Goal: Task Accomplishment & Management: Manage account settings

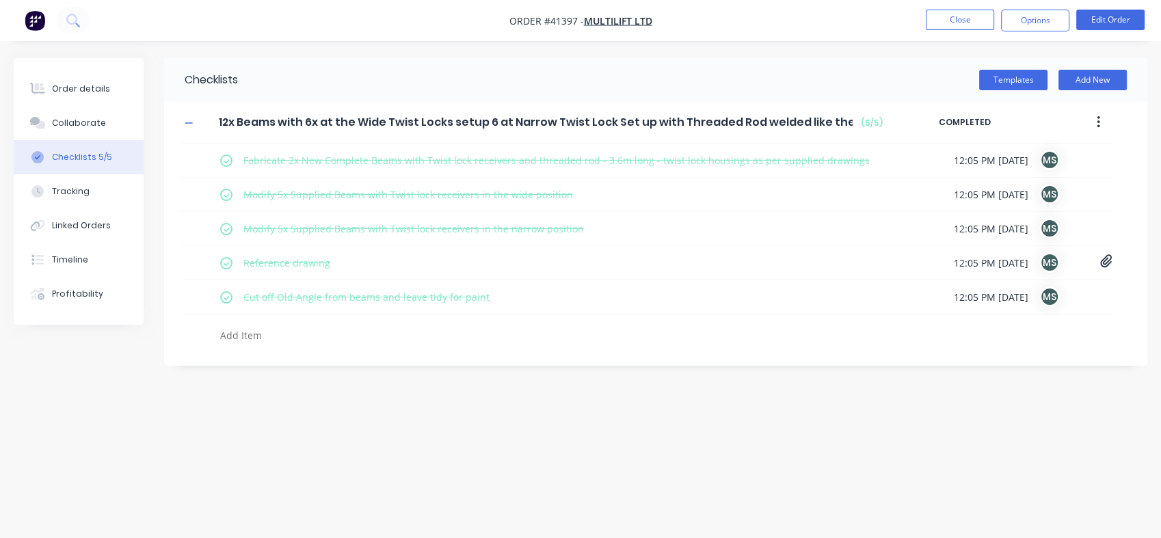
click at [969, 22] on button "Close" at bounding box center [960, 20] width 68 height 21
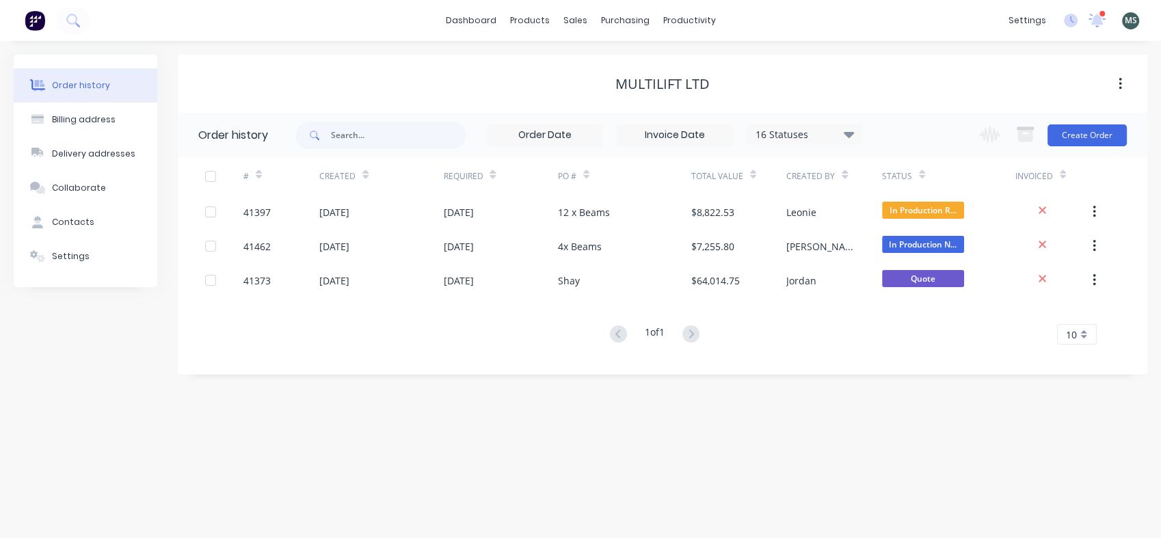
click at [66, 117] on div "Billing address" at bounding box center [84, 119] width 64 height 12
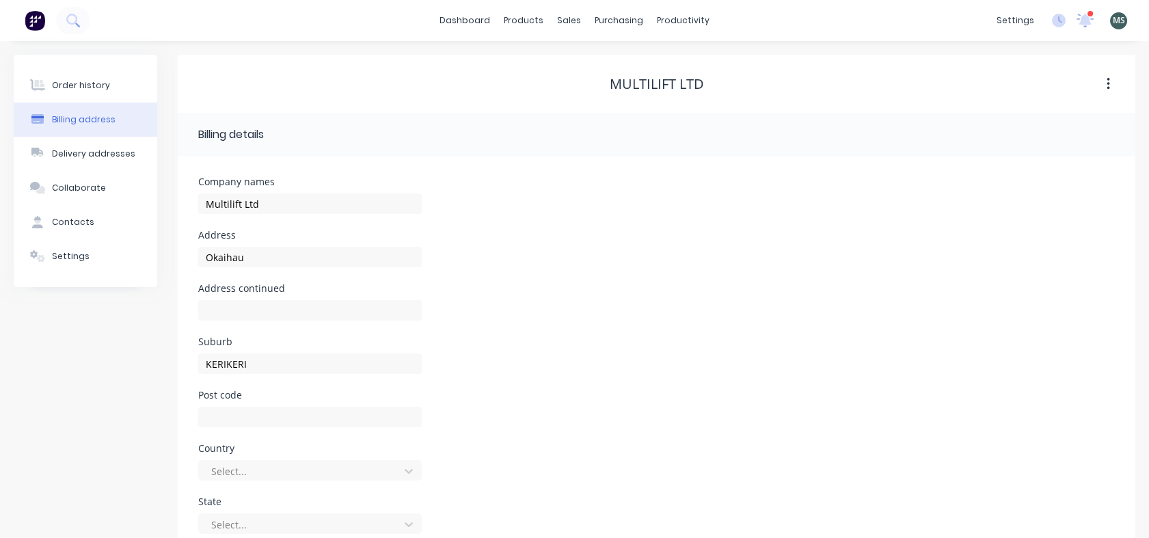
click at [72, 141] on button "Delivery addresses" at bounding box center [86, 154] width 144 height 34
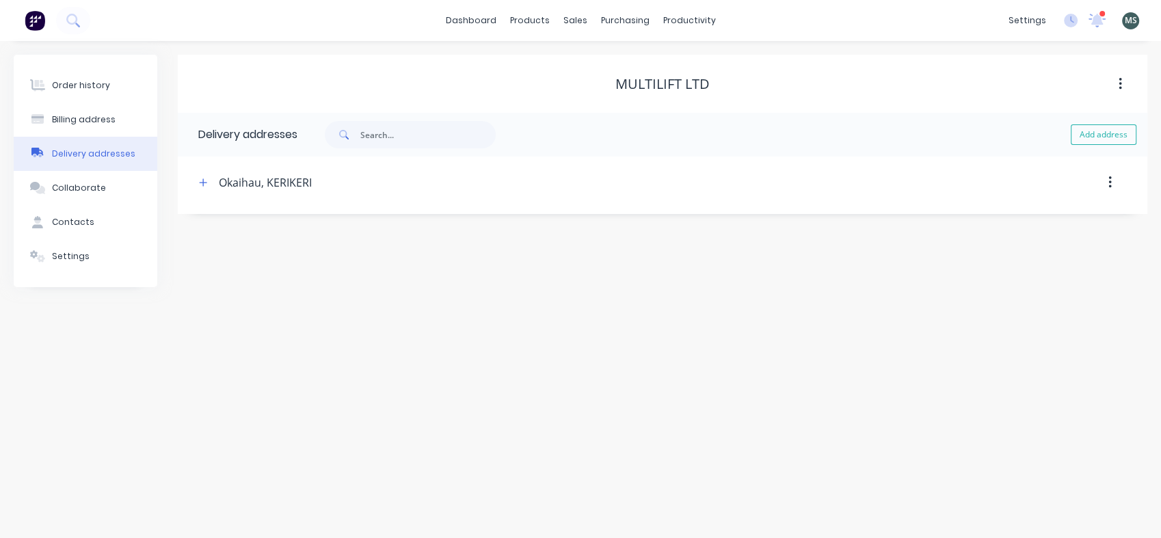
click at [74, 187] on div "Collaborate" at bounding box center [79, 188] width 54 height 12
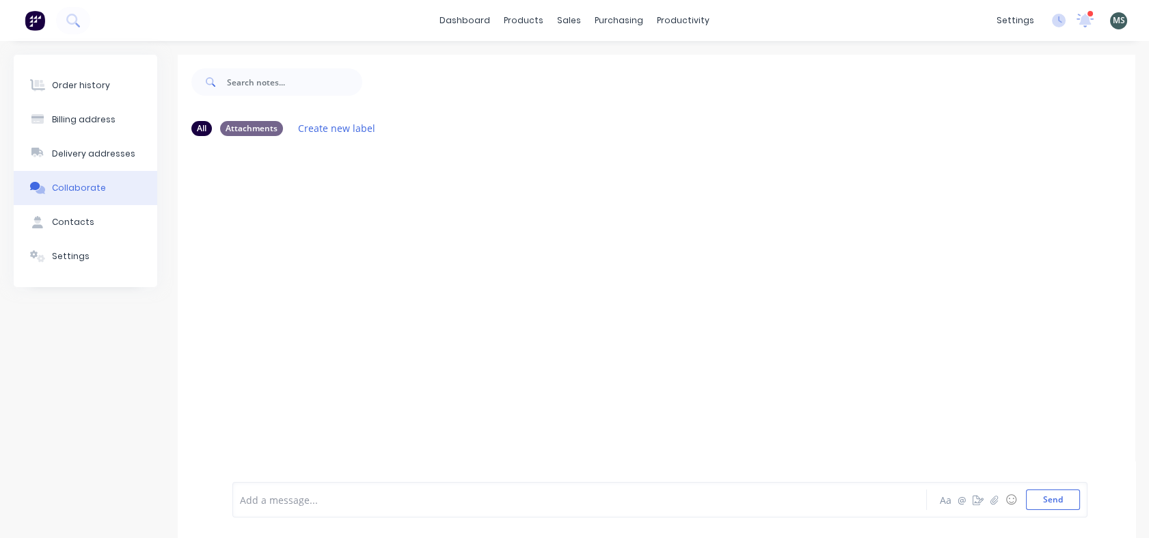
click at [70, 224] on div "Contacts" at bounding box center [73, 222] width 42 height 12
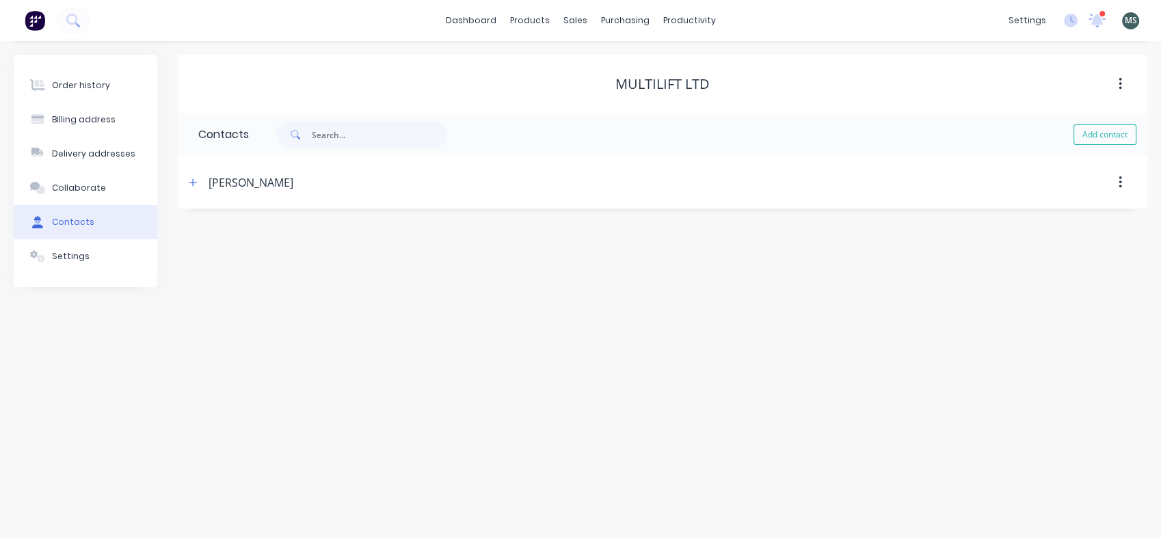
click at [488, 24] on link "dashboard" at bounding box center [471, 20] width 64 height 21
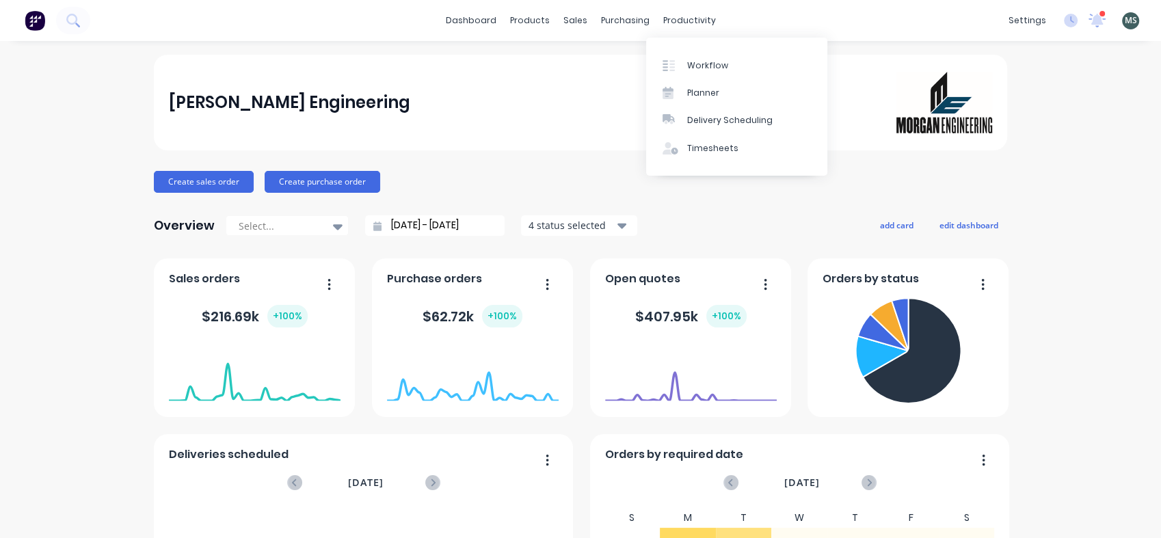
click at [657, 18] on div "productivity" at bounding box center [689, 20] width 66 height 21
click at [706, 66] on div "Workflow" at bounding box center [707, 65] width 41 height 12
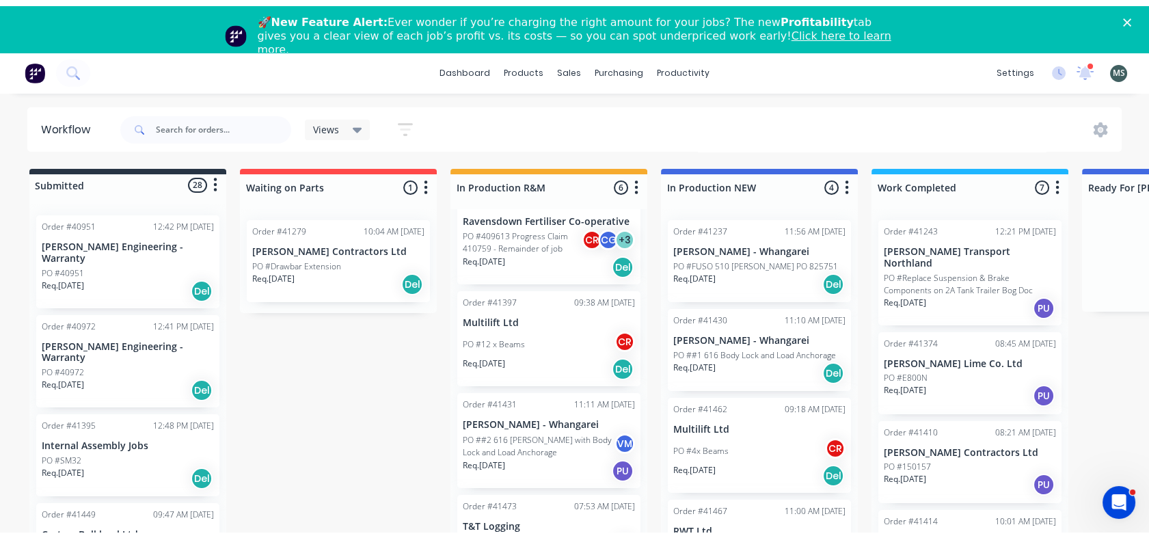
scroll to position [295, 0]
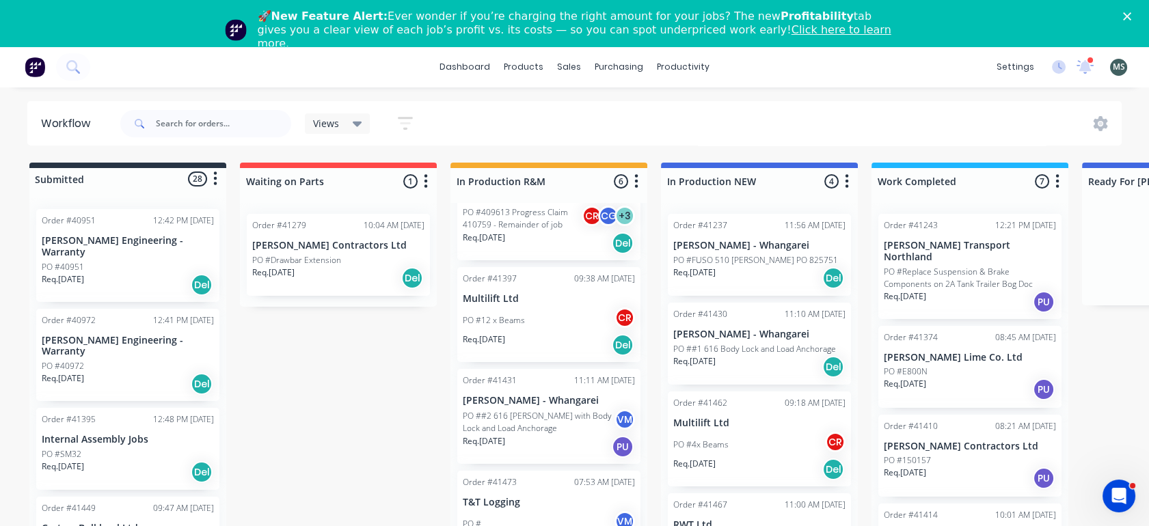
click at [511, 494] on div "Order #41473 07:53 AM [DATE] T&T Logging PO # VM Req. [DATE] Del" at bounding box center [548, 518] width 183 height 95
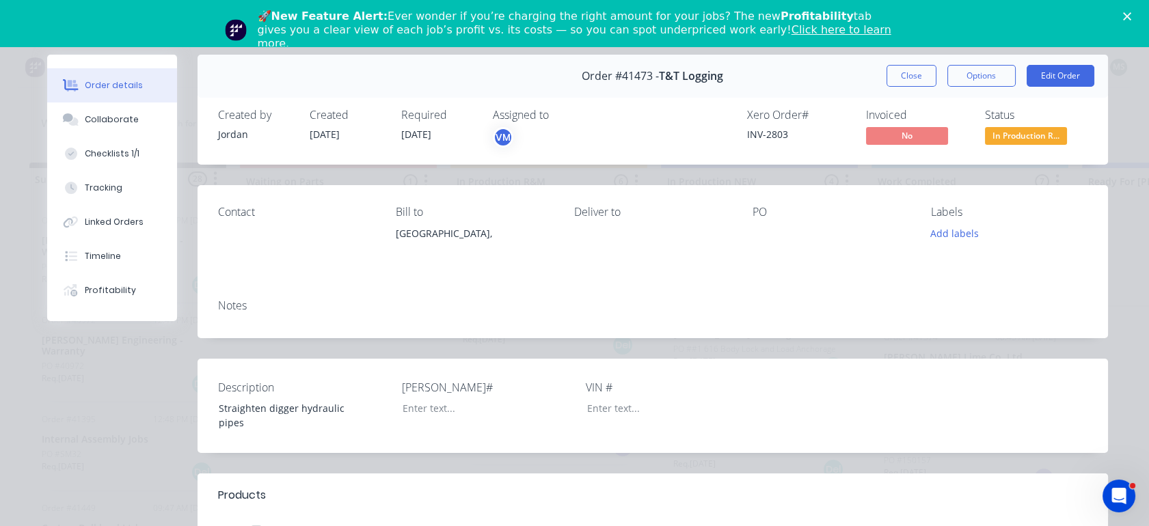
click at [1052, 77] on button "Edit Order" at bounding box center [1061, 76] width 68 height 22
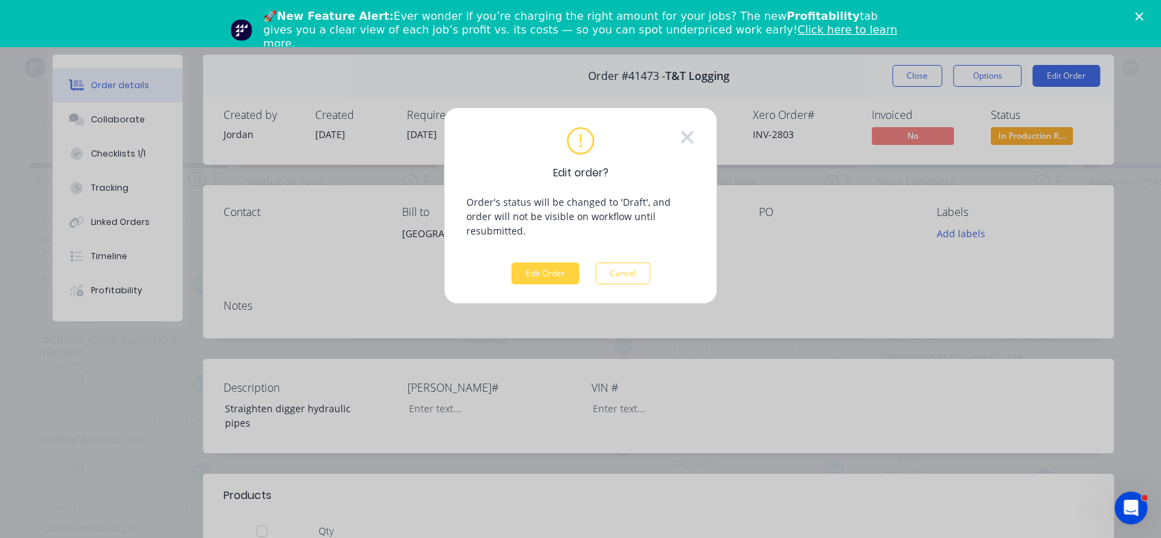
click at [539, 263] on button "Edit Order" at bounding box center [545, 274] width 68 height 22
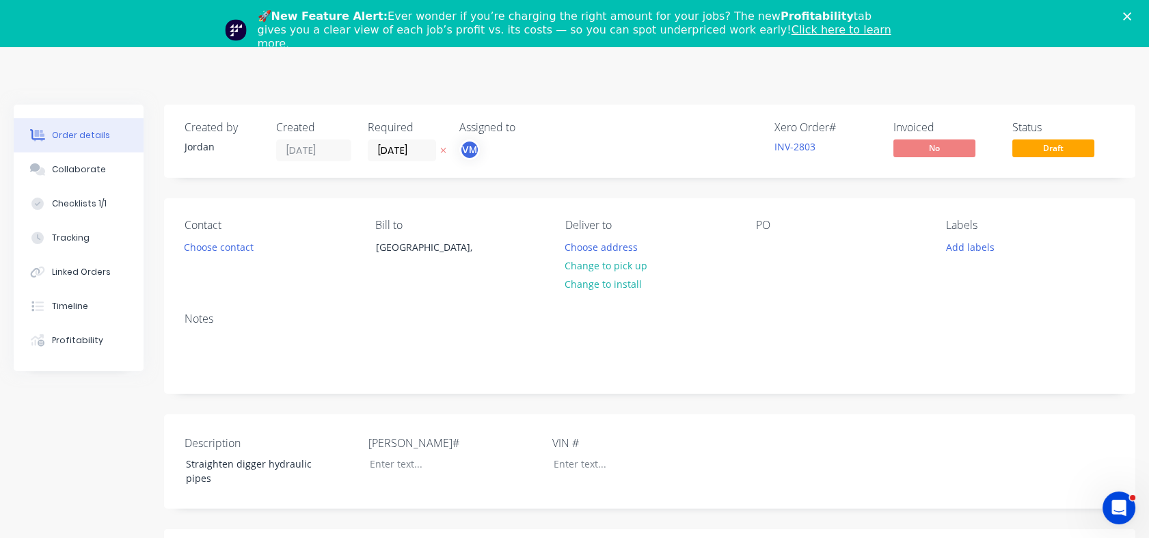
click at [222, 252] on button "Choose contact" at bounding box center [219, 246] width 84 height 18
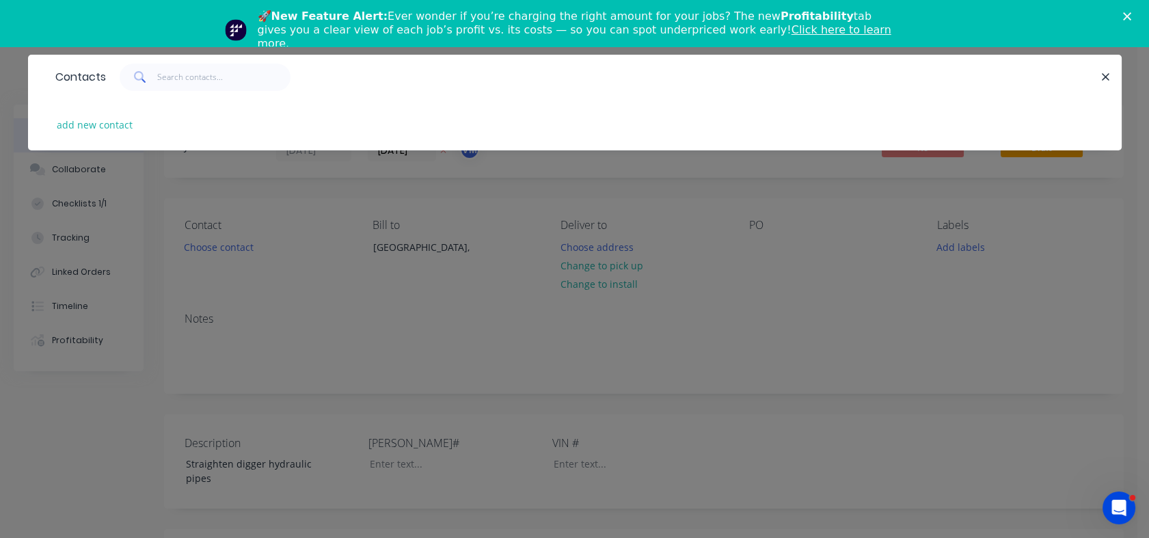
click at [241, 248] on div "Contacts add new contact" at bounding box center [574, 269] width 1149 height 538
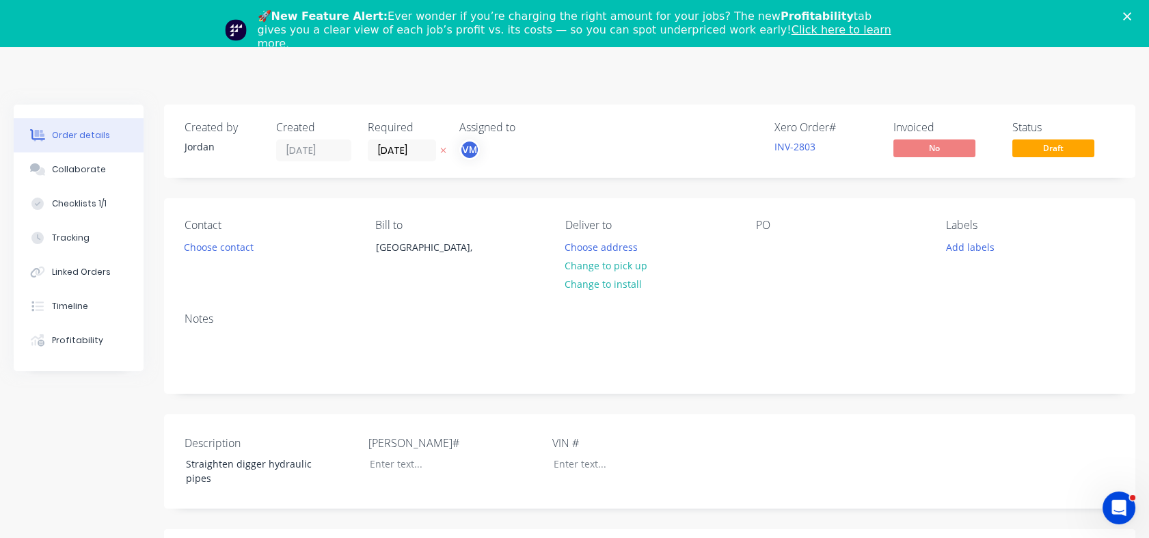
click at [591, 250] on button "Choose address" at bounding box center [602, 246] width 88 height 18
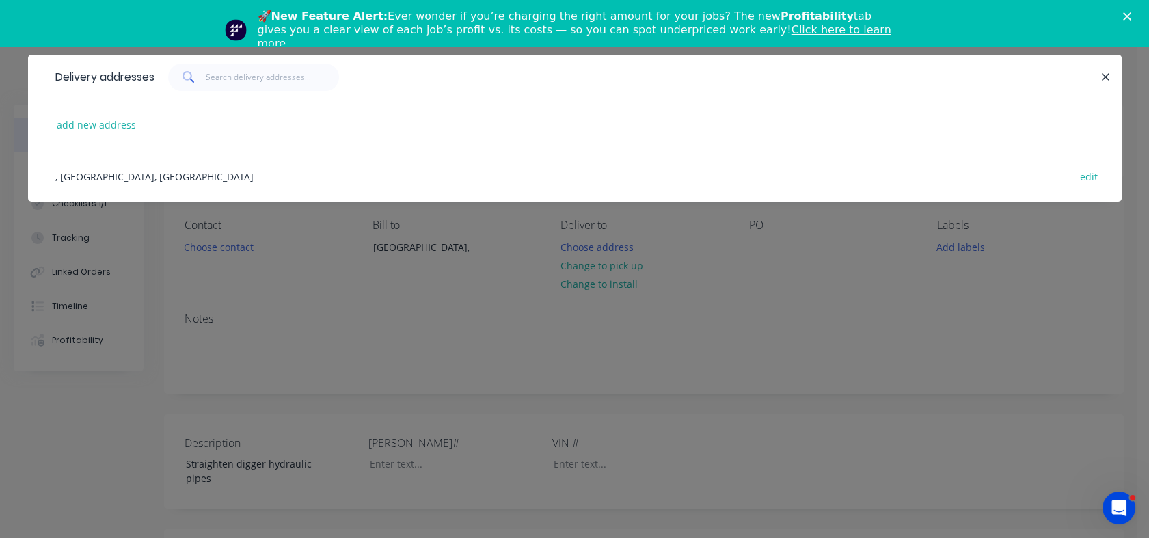
click at [591, 266] on div "Delivery addresses add new address , [GEOGRAPHIC_DATA], [GEOGRAPHIC_DATA] edit" at bounding box center [574, 269] width 1149 height 538
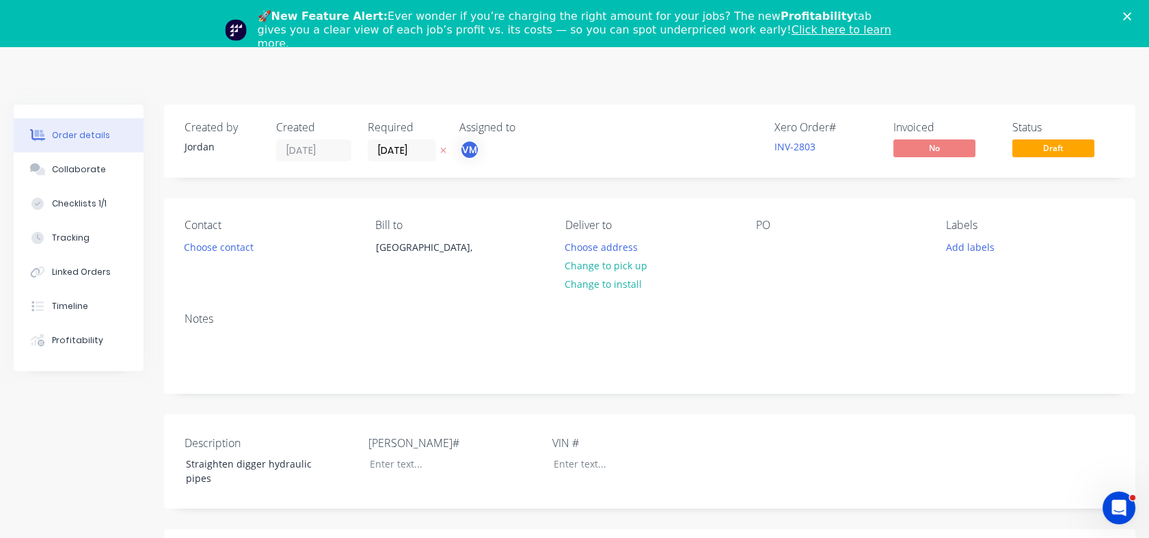
click at [591, 266] on button "Change to pick up" at bounding box center [606, 265] width 97 height 18
click at [60, 312] on div "Timeline" at bounding box center [70, 306] width 36 height 12
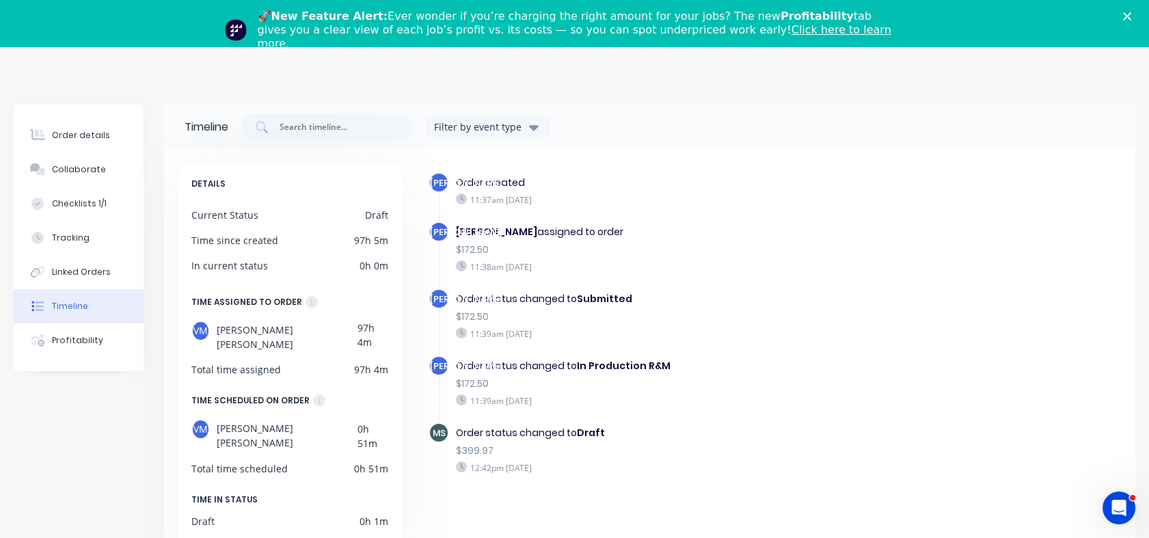
click at [68, 273] on div "Linked Orders" at bounding box center [81, 272] width 59 height 12
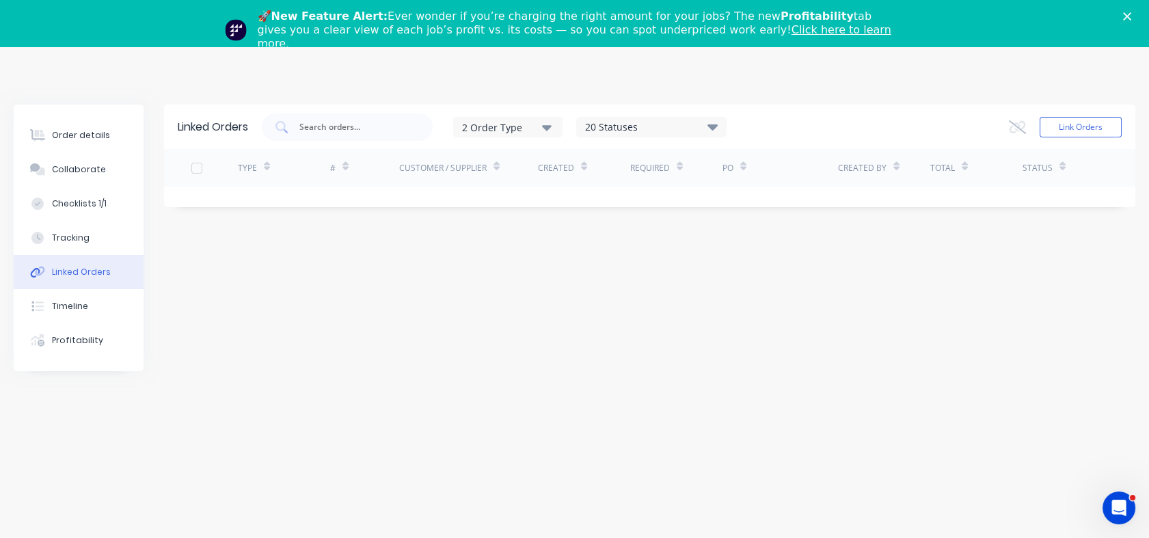
click at [68, 217] on button "Checklists 1/1" at bounding box center [79, 204] width 130 height 34
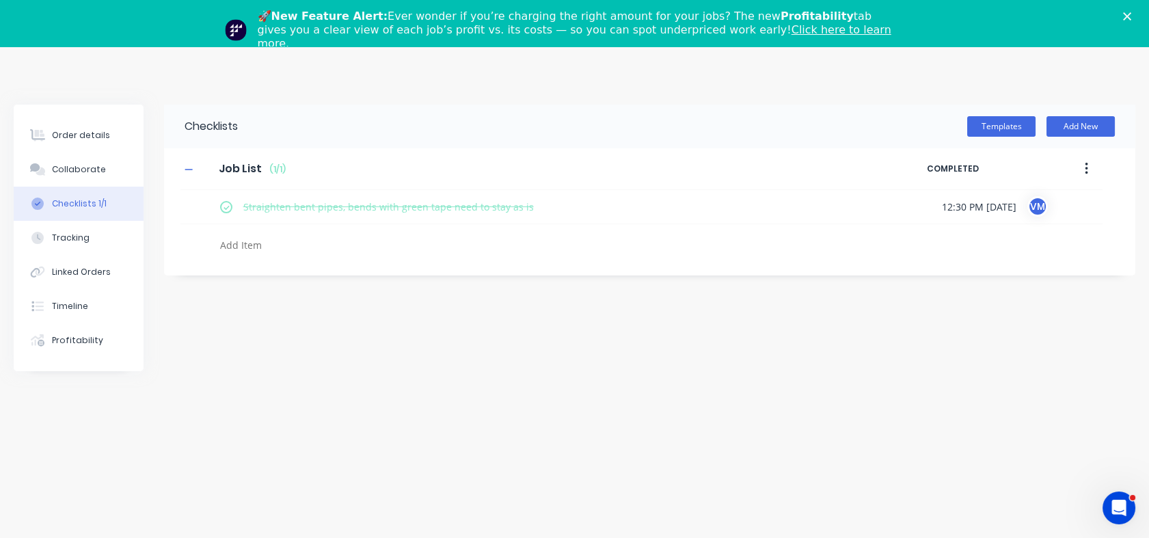
click at [66, 239] on div "Tracking" at bounding box center [71, 238] width 38 height 12
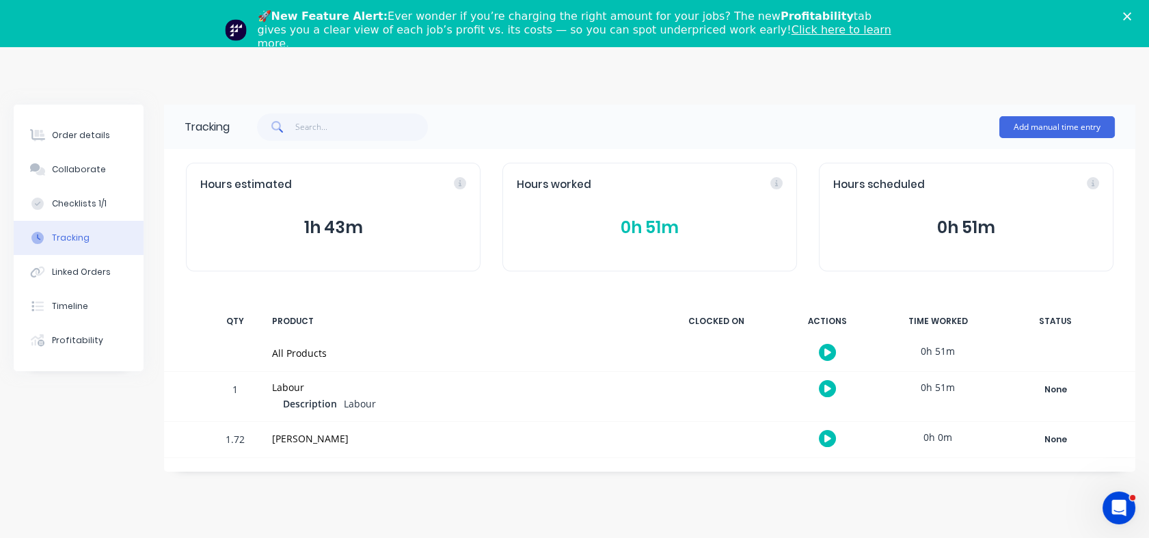
click at [76, 132] on div "Order details" at bounding box center [81, 135] width 58 height 12
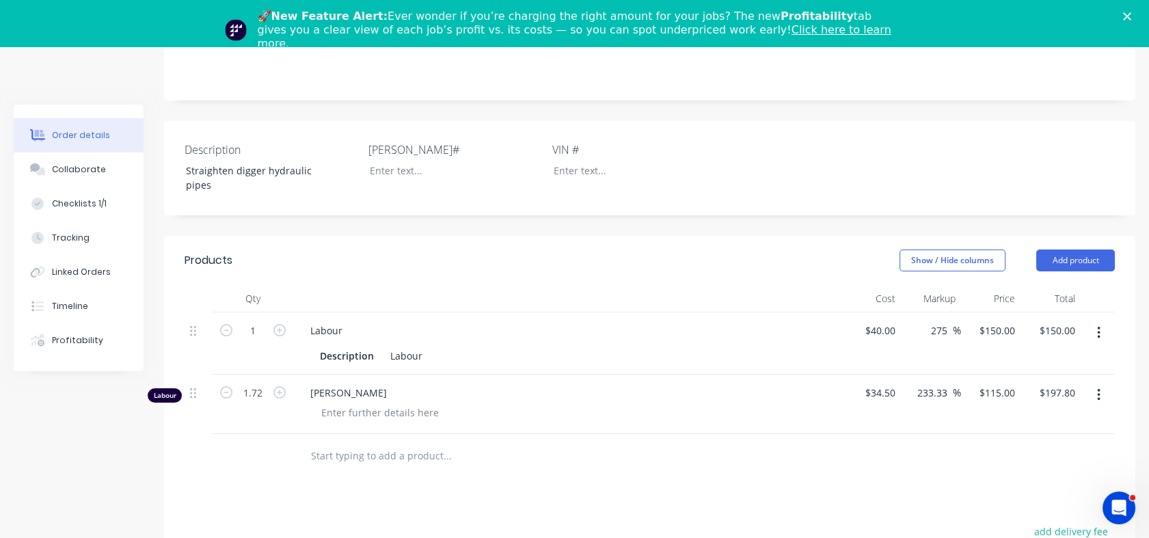
scroll to position [297, 0]
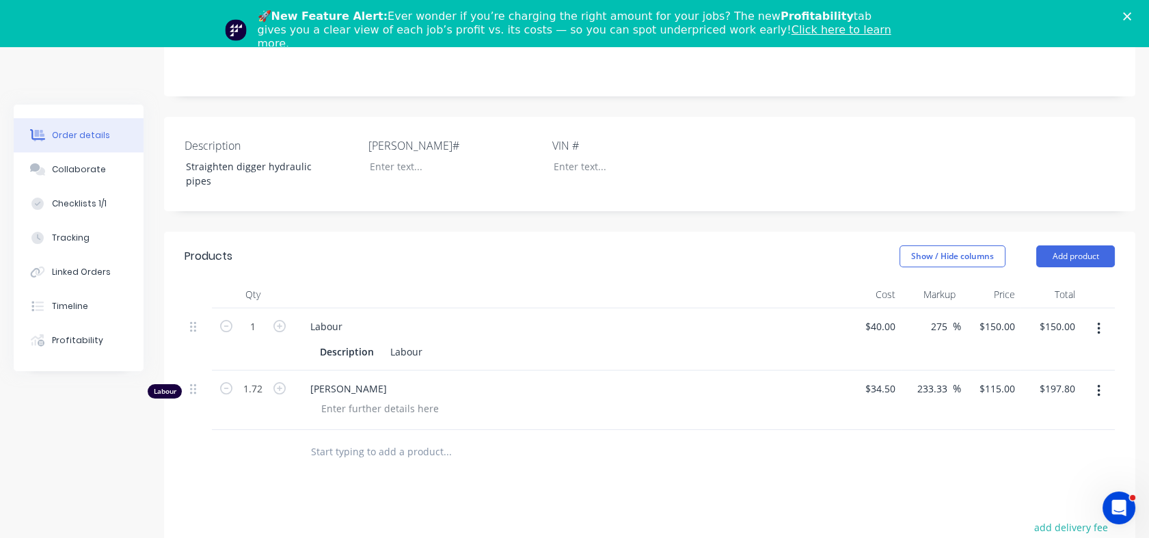
click at [279, 320] on icon "button" at bounding box center [279, 326] width 12 height 12
type input "2"
type input "$300.00"
click at [278, 382] on icon "button" at bounding box center [279, 388] width 12 height 12
type input "2.72"
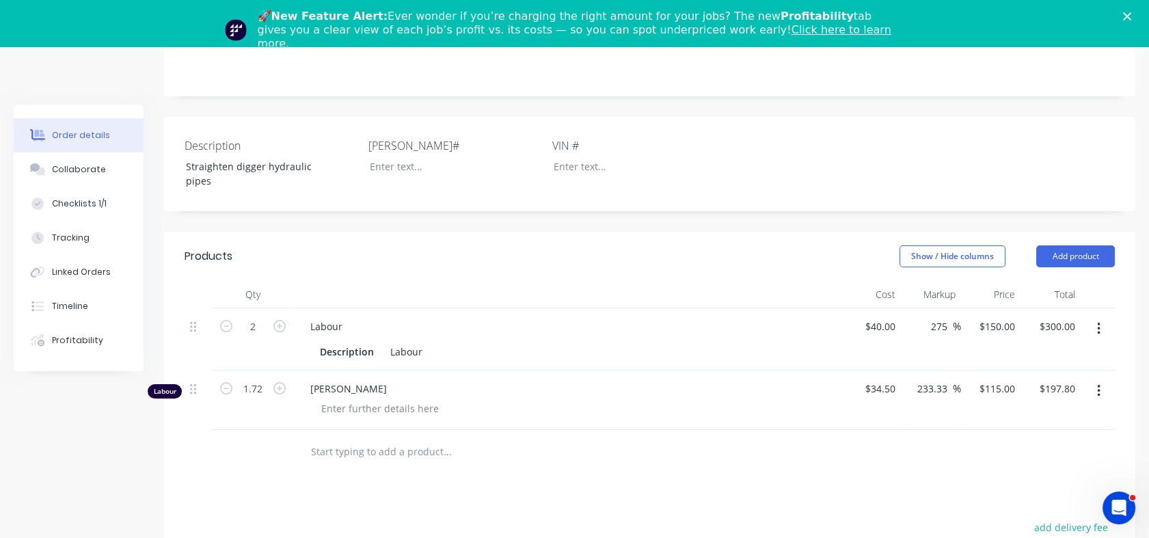
type input "$312.80"
click at [247, 430] on div at bounding box center [253, 452] width 82 height 44
click at [245, 337] on input "2.72" at bounding box center [253, 327] width 36 height 21
click at [245, 405] on div "2.72" at bounding box center [253, 400] width 82 height 59
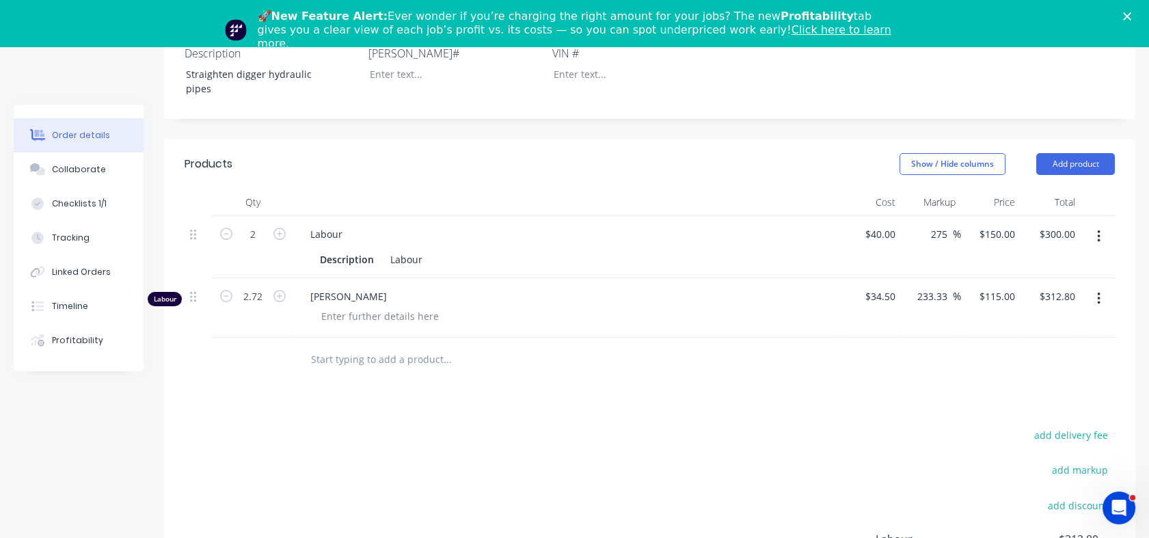
scroll to position [379, 0]
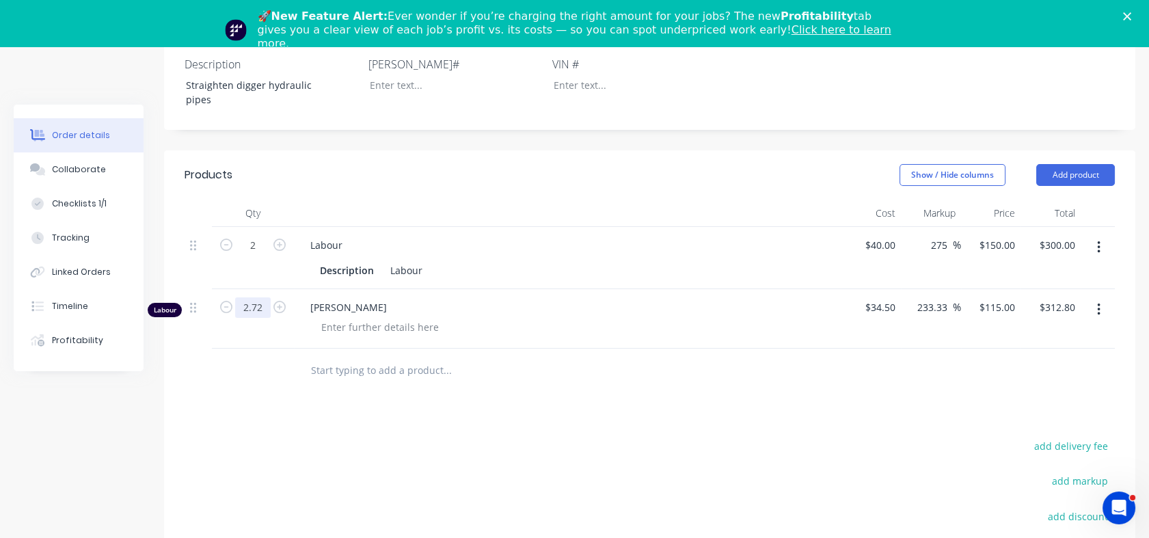
click at [250, 256] on input "2.72" at bounding box center [253, 245] width 36 height 21
type input "2"
type input "$230.00"
click at [273, 373] on div at bounding box center [253, 371] width 82 height 44
click at [570, 385] on div "Products Show / Hide columns Add product Qty Cost Markup Price Total 2 Labour D…" at bounding box center [650, 435] width 972 height 571
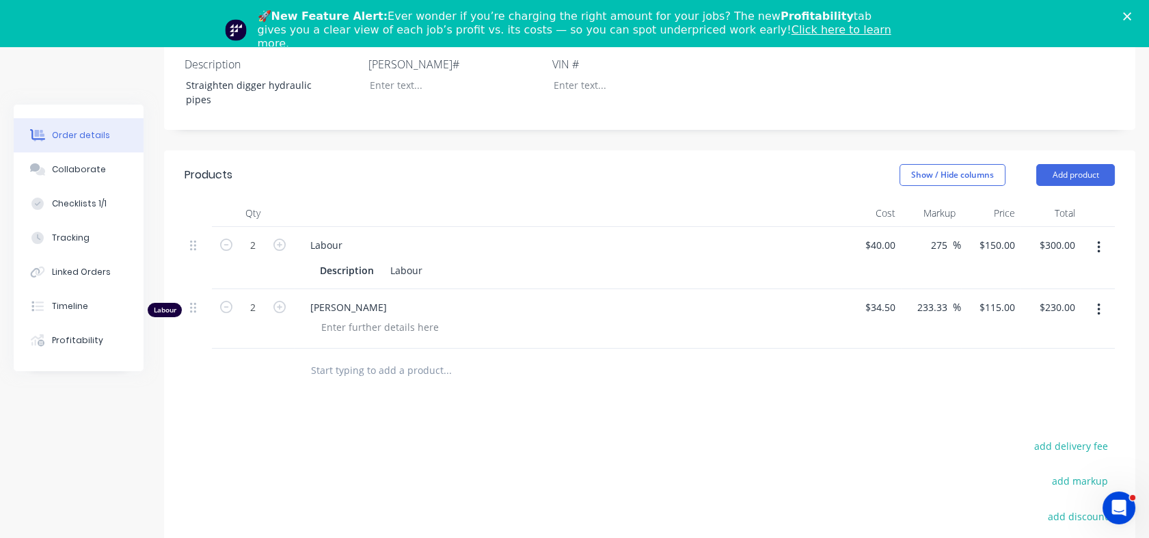
click at [1100, 302] on icon "button" at bounding box center [1098, 309] width 3 height 15
click at [1017, 418] on div "Delete" at bounding box center [1050, 428] width 105 height 20
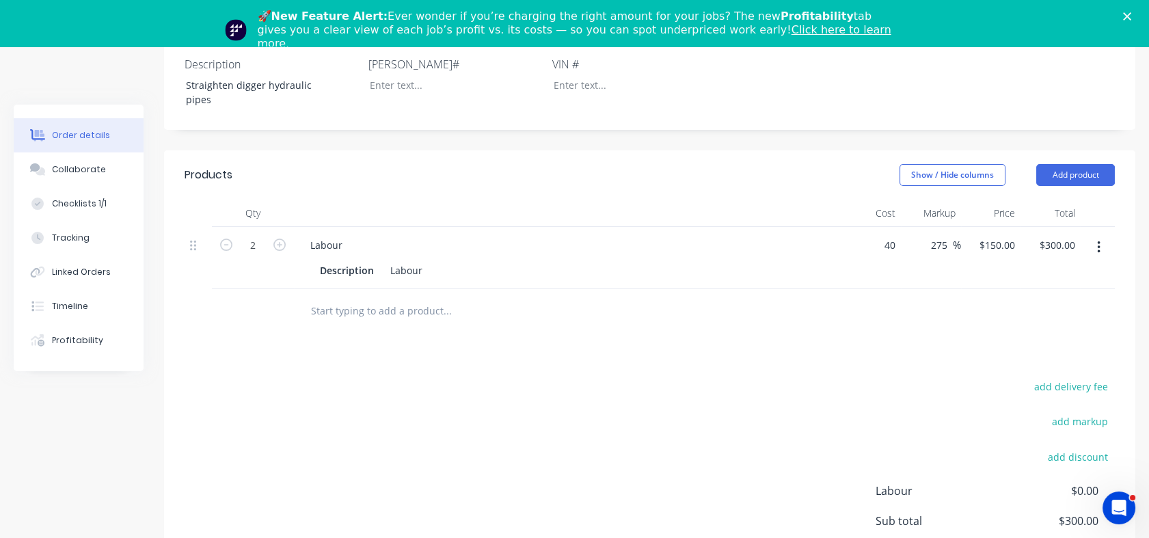
click at [875, 231] on div "40 $40.00" at bounding box center [871, 258] width 60 height 62
type input "$34.50"
type input "$129.375"
type input "$258.75"
click at [817, 296] on div at bounding box center [650, 311] width 931 height 44
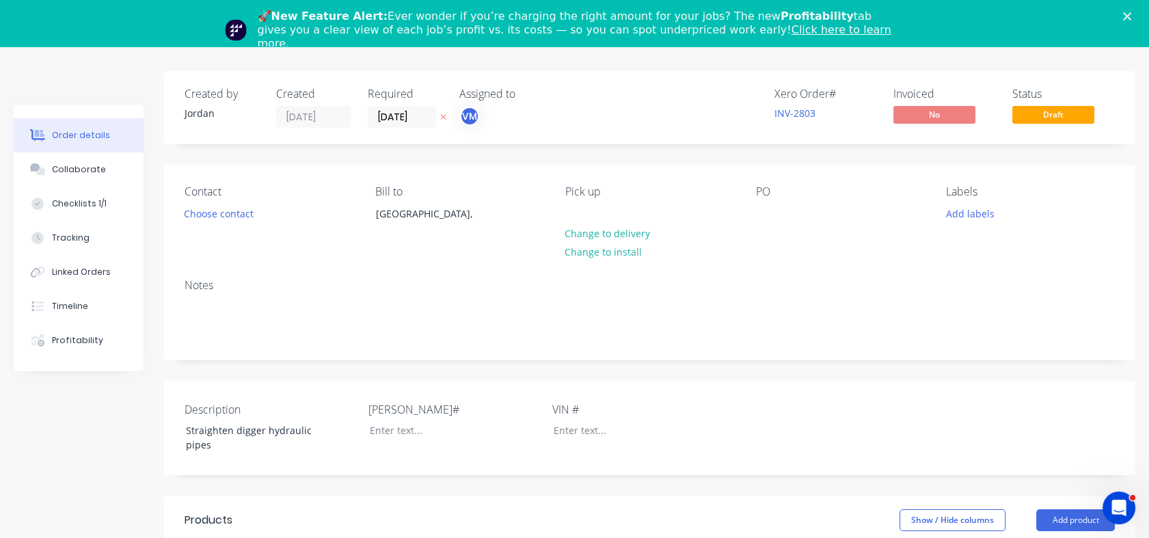
scroll to position [26, 0]
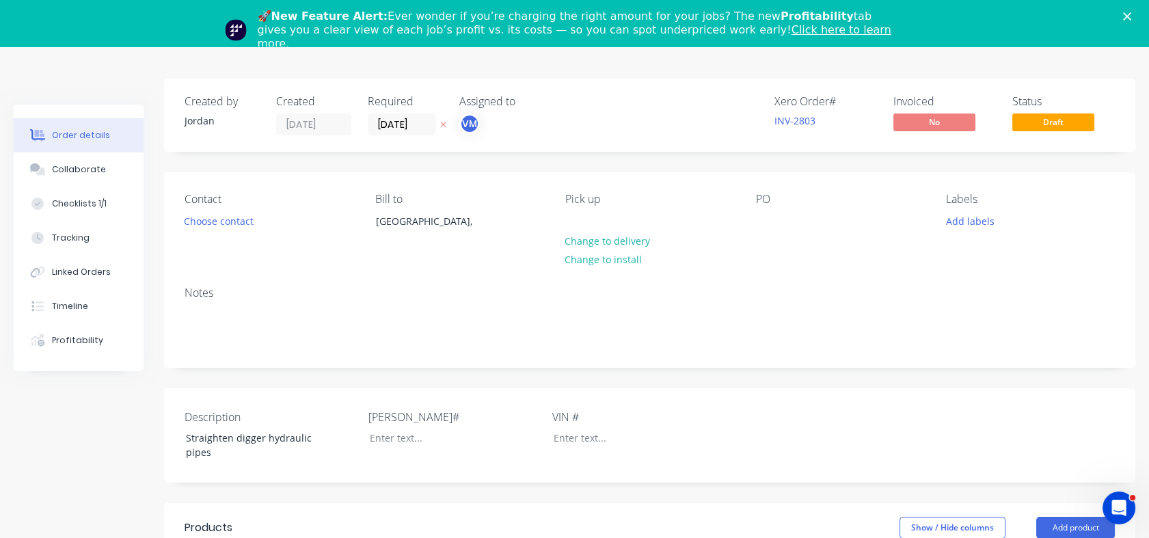
click at [1132, 18] on icon "Close" at bounding box center [1127, 16] width 8 height 8
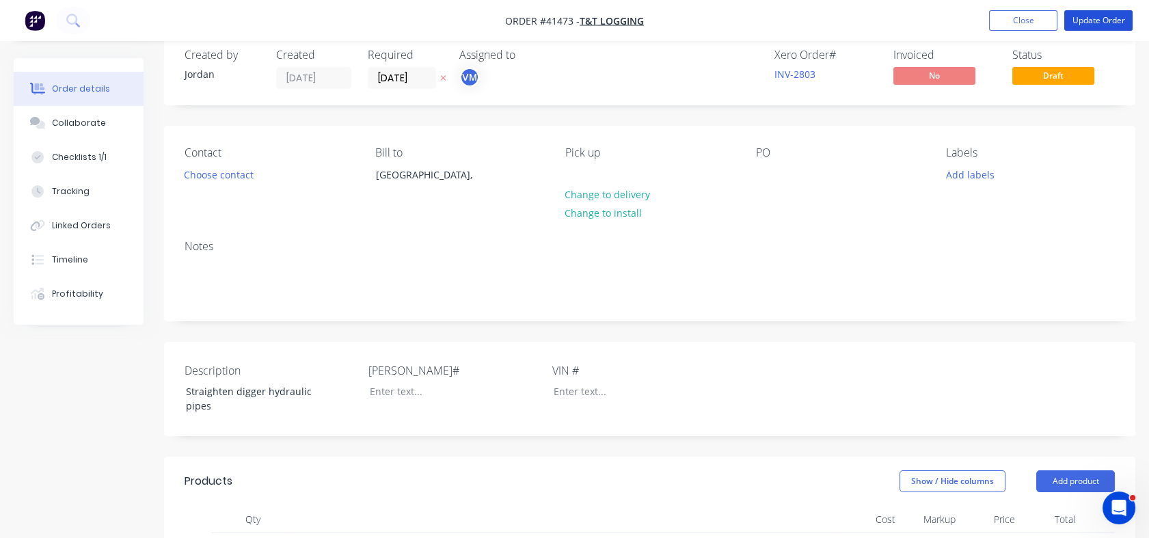
click at [1090, 25] on button "Update Order" at bounding box center [1099, 20] width 68 height 21
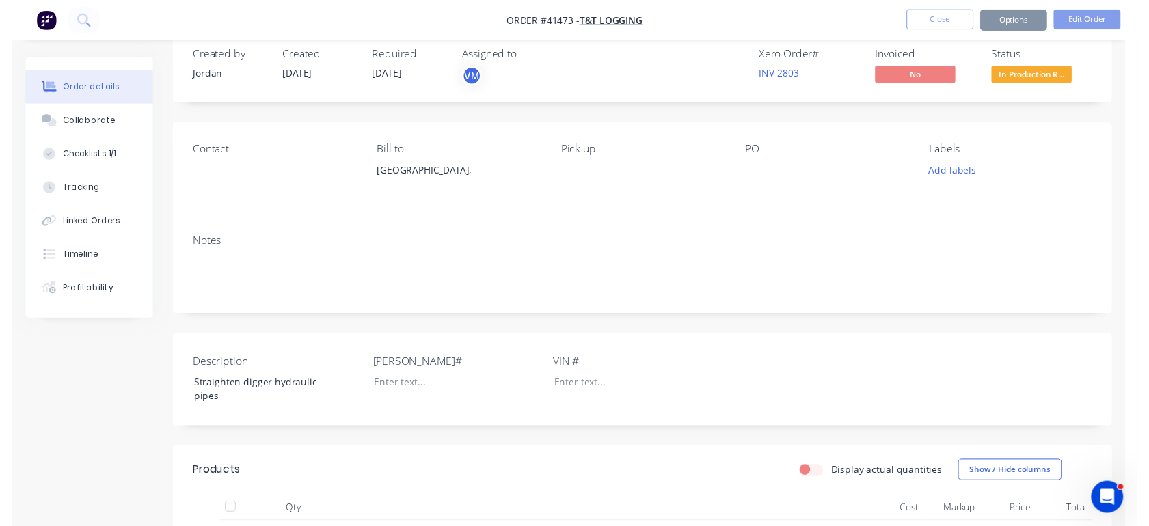
scroll to position [0, 0]
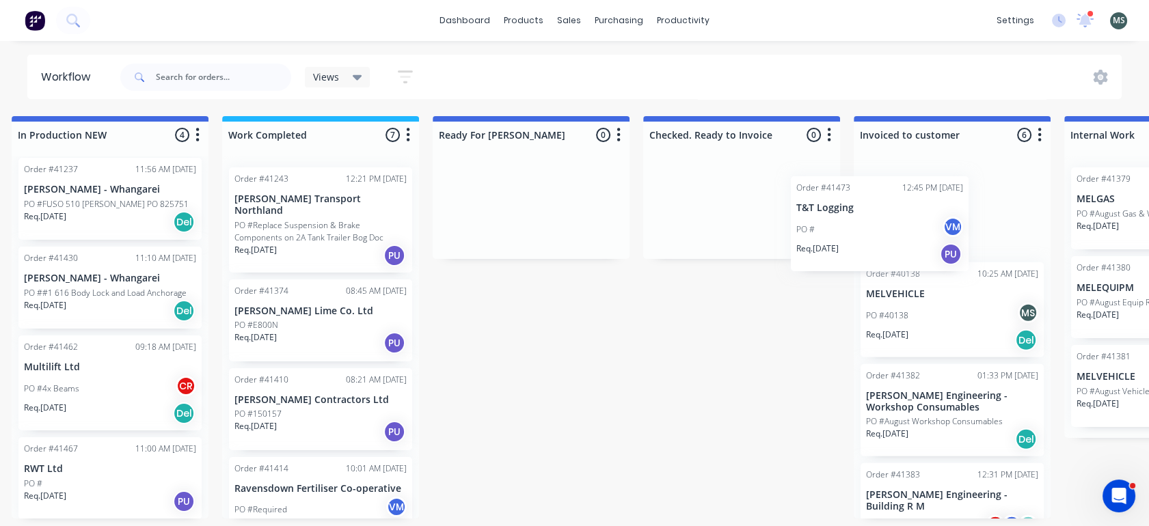
scroll to position [3, 650]
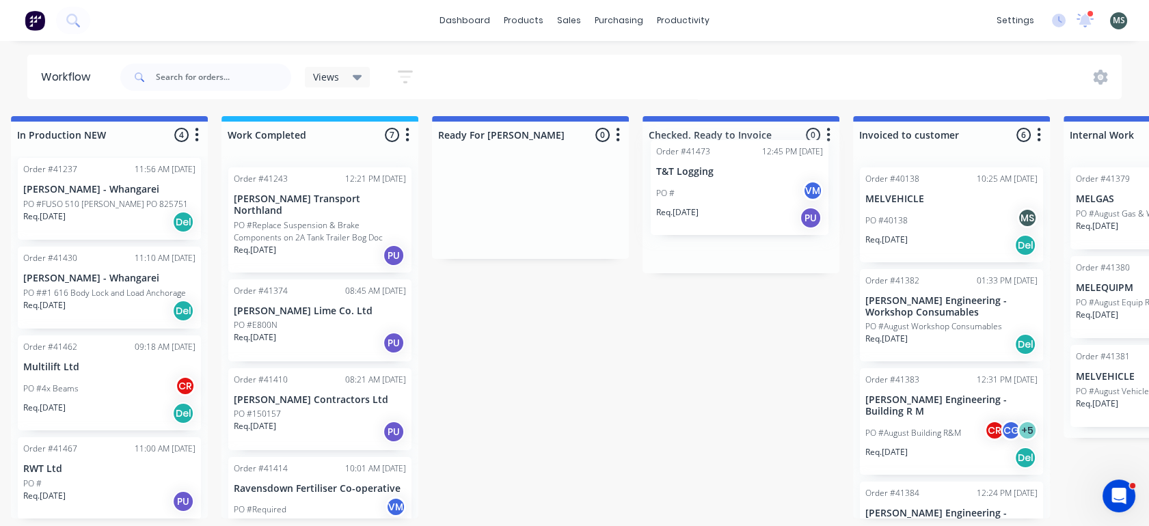
drag, startPoint x: 518, startPoint y: 462, endPoint x: 730, endPoint y: 177, distance: 354.9
click at [730, 177] on div "Submitted 28 Status colour #273444 hex #273444 Save Cancel Summaries Total orde…" at bounding box center [480, 317] width 2280 height 403
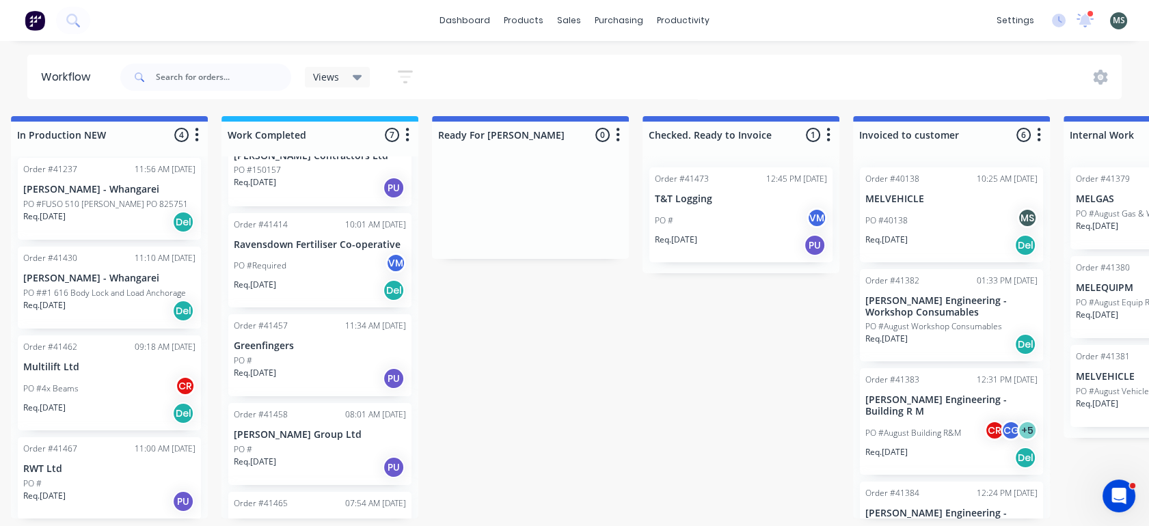
scroll to position [288, 0]
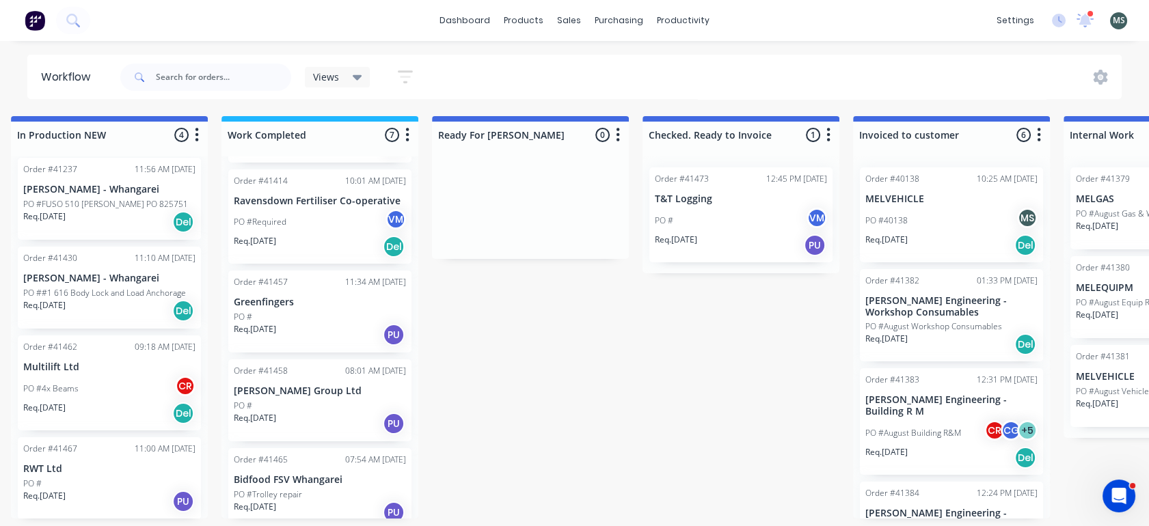
click at [280, 489] on p "PO #Trolley repair" at bounding box center [268, 495] width 68 height 12
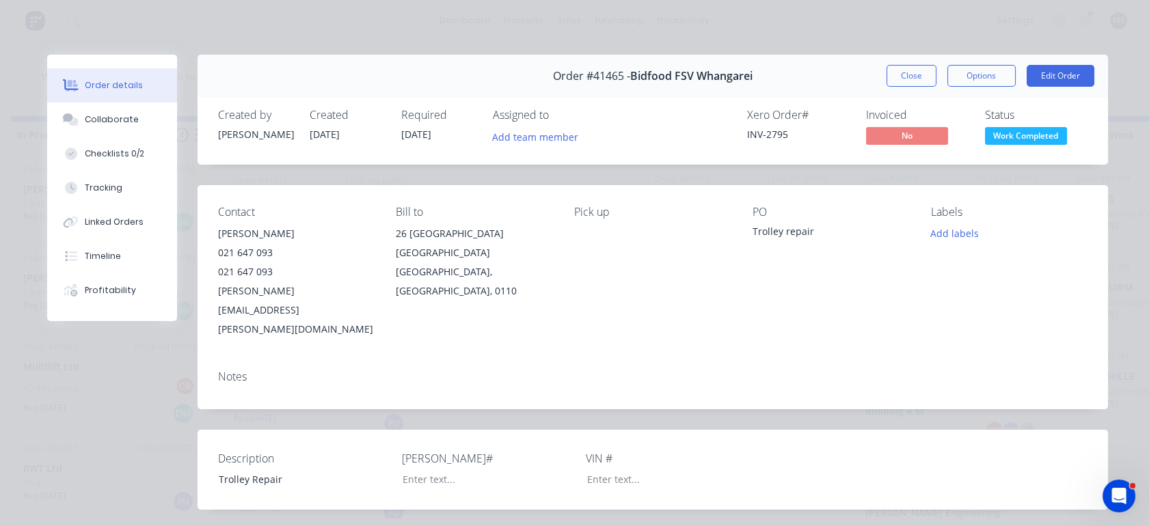
click at [1052, 72] on button "Edit Order" at bounding box center [1061, 76] width 68 height 22
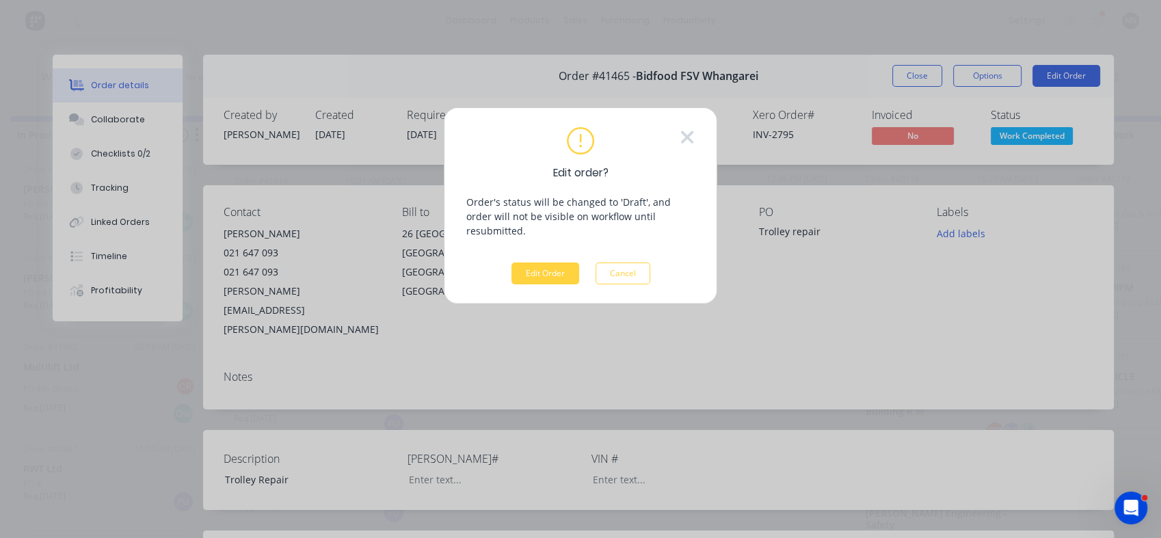
click at [538, 263] on button "Edit Order" at bounding box center [545, 274] width 68 height 22
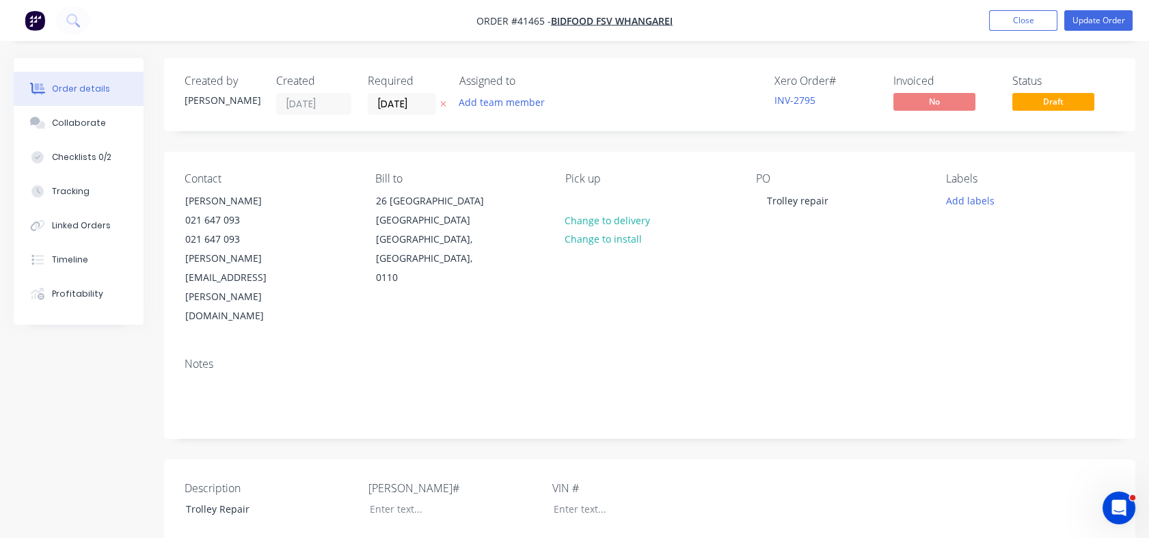
click at [70, 192] on div "Tracking" at bounding box center [71, 191] width 38 height 12
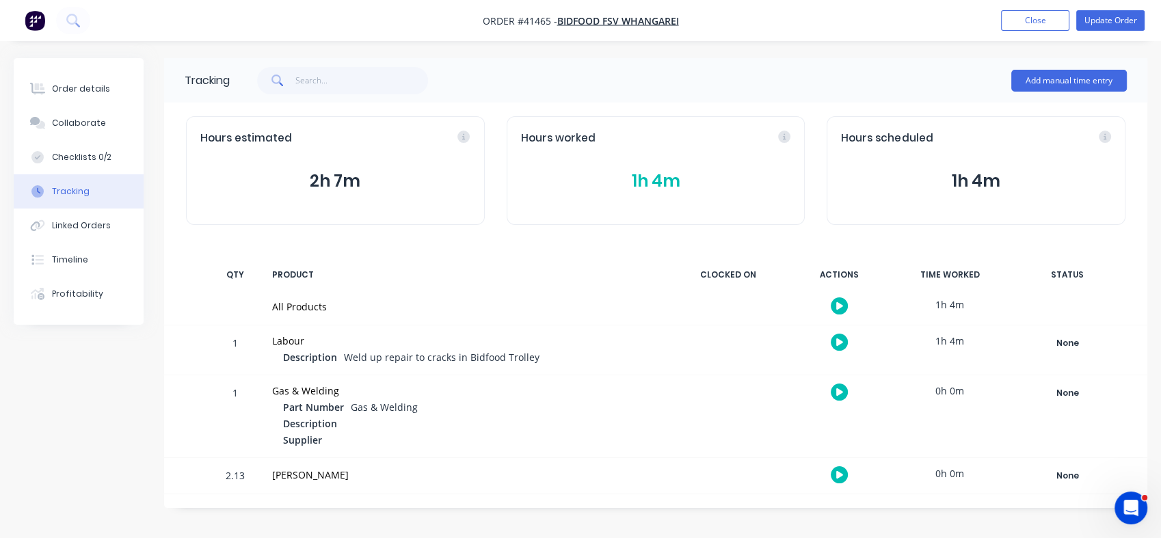
click at [77, 224] on div "Linked Orders" at bounding box center [81, 225] width 59 height 12
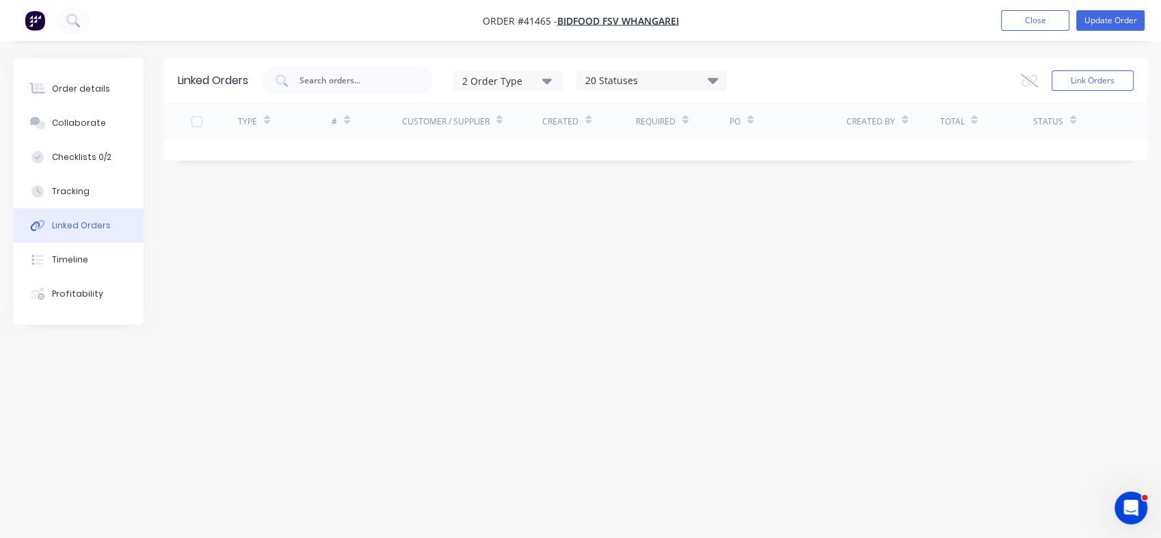
click at [71, 288] on div "Profitability" at bounding box center [77, 294] width 51 height 12
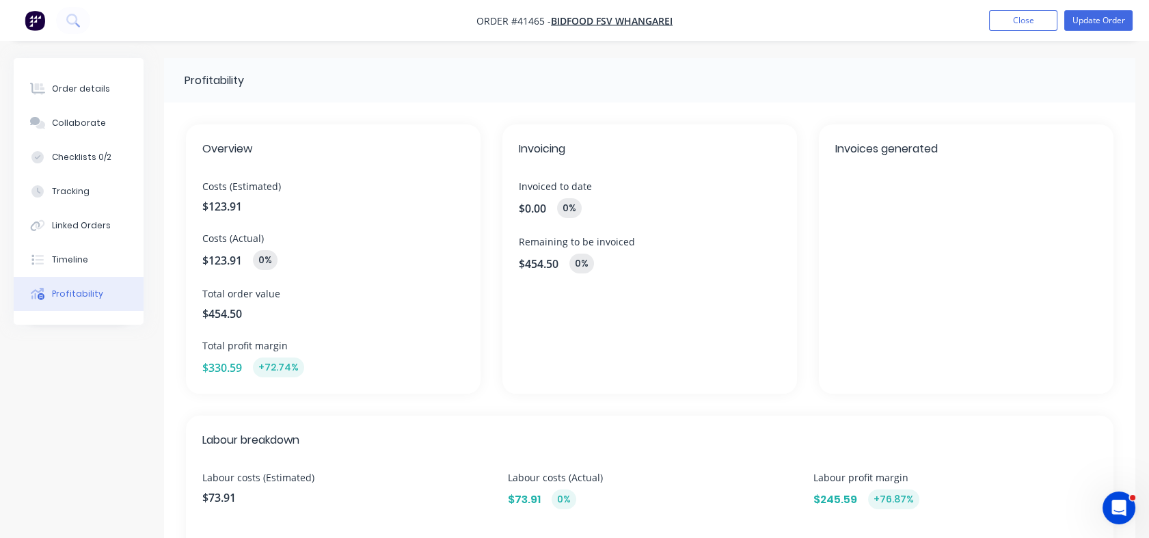
click at [78, 163] on div "Checklists 0/2" at bounding box center [81, 157] width 59 height 12
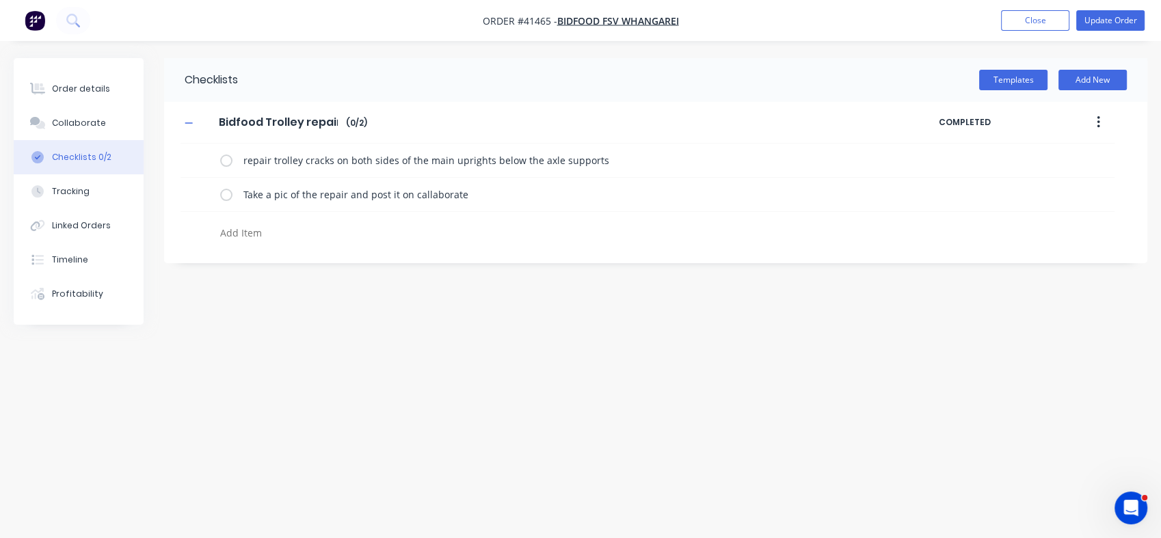
click at [226, 159] on label at bounding box center [226, 160] width 12 height 14
click at [0, 0] on input "checkbox" at bounding box center [0, 0] width 0 height 0
type textarea "x"
click at [57, 129] on div "Collaborate" at bounding box center [79, 123] width 54 height 12
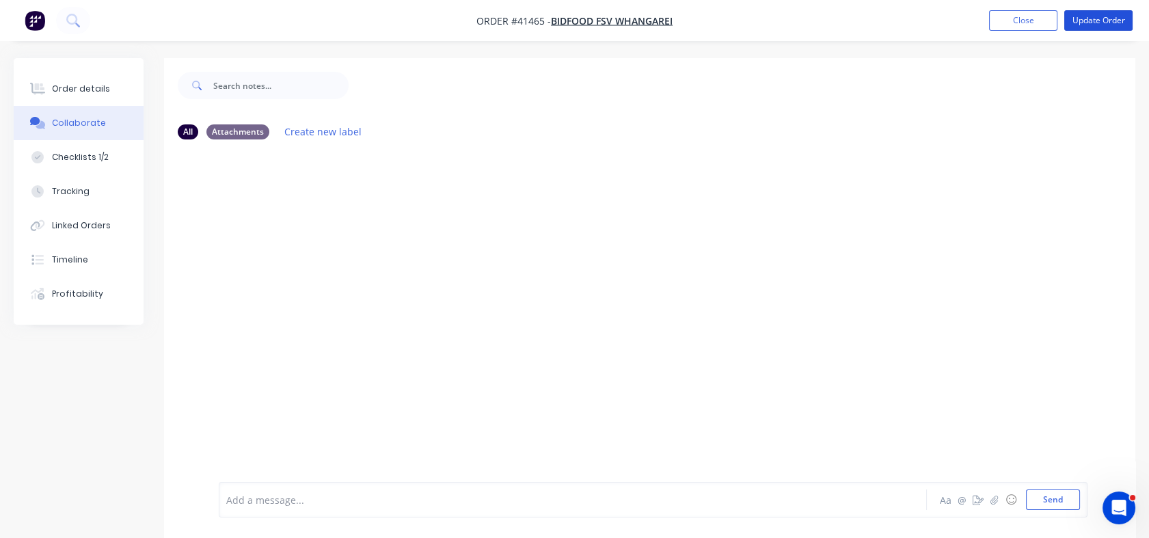
click at [1086, 25] on button "Update Order" at bounding box center [1099, 20] width 68 height 21
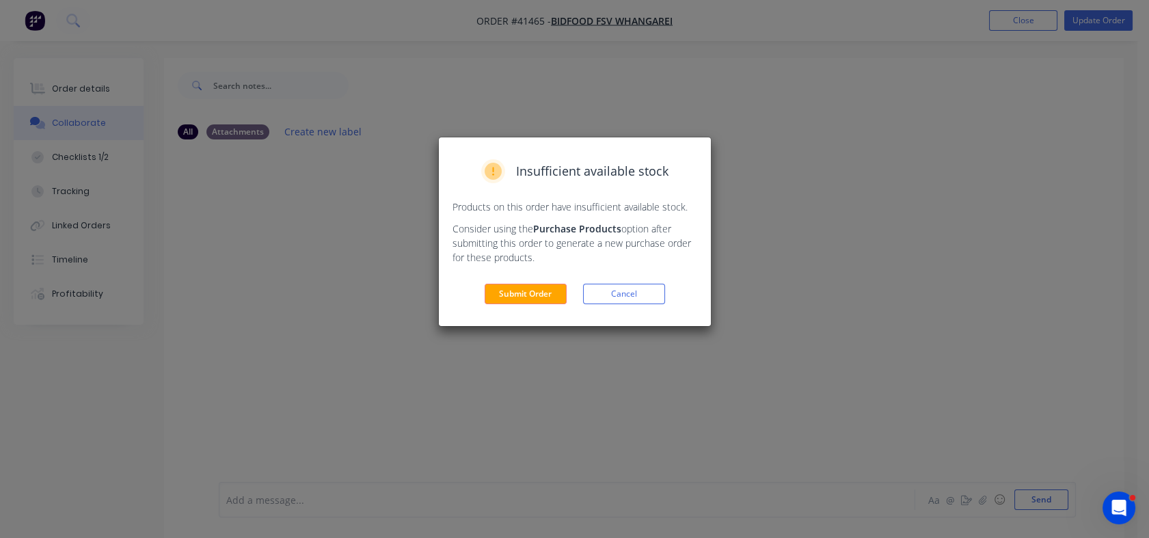
click at [517, 293] on button "Submit Order" at bounding box center [526, 294] width 82 height 21
